Goal: Navigation & Orientation: Find specific page/section

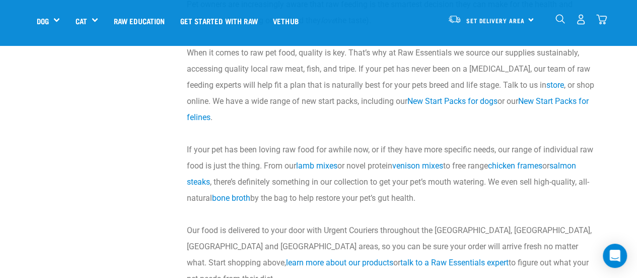
scroll to position [1411, 0]
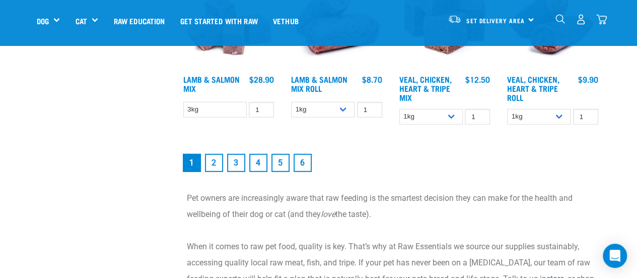
click at [215, 165] on link "2" at bounding box center [214, 163] width 18 height 18
